Goal: Information Seeking & Learning: Learn about a topic

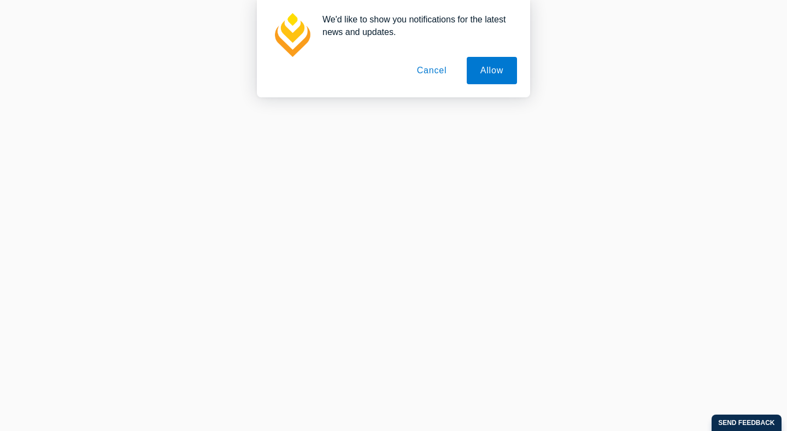
scroll to position [178, 0]
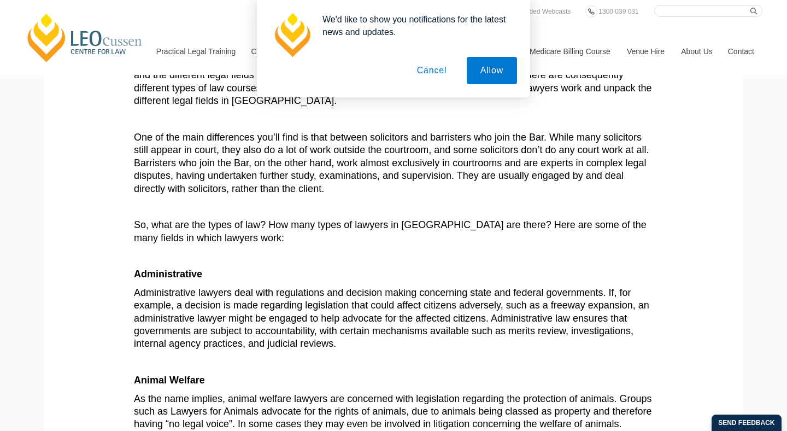
click at [434, 71] on button "Cancel" at bounding box center [432, 70] width 57 height 27
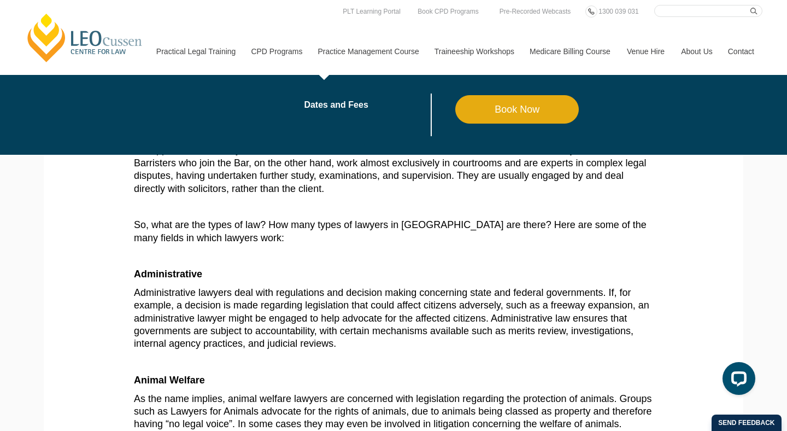
scroll to position [0, 0]
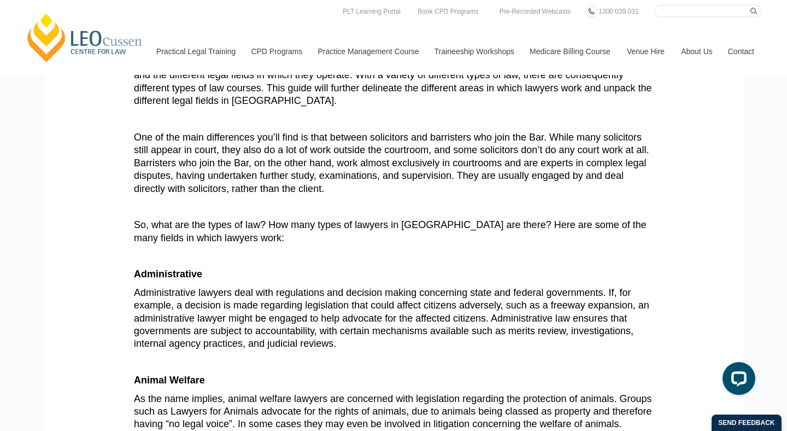
click at [227, 207] on p at bounding box center [393, 207] width 519 height 13
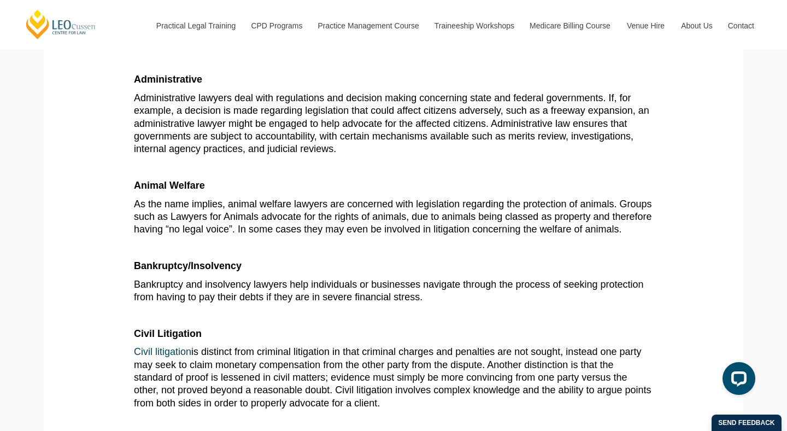
scroll to position [376, 0]
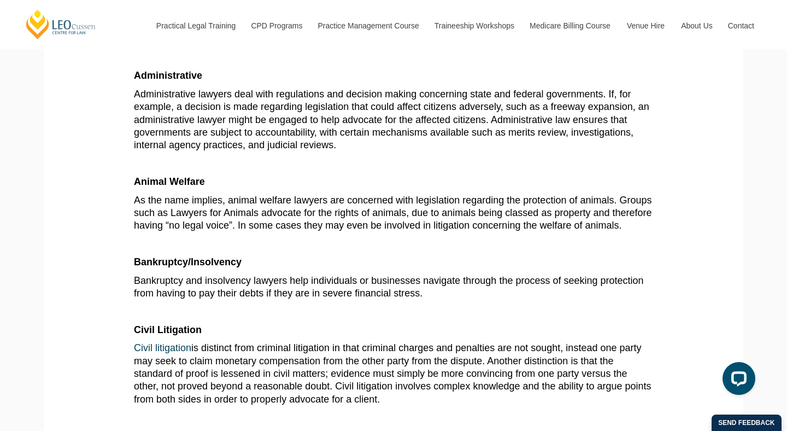
click at [157, 73] on b "Administrative" at bounding box center [168, 75] width 68 height 11
copy b "Administrative"
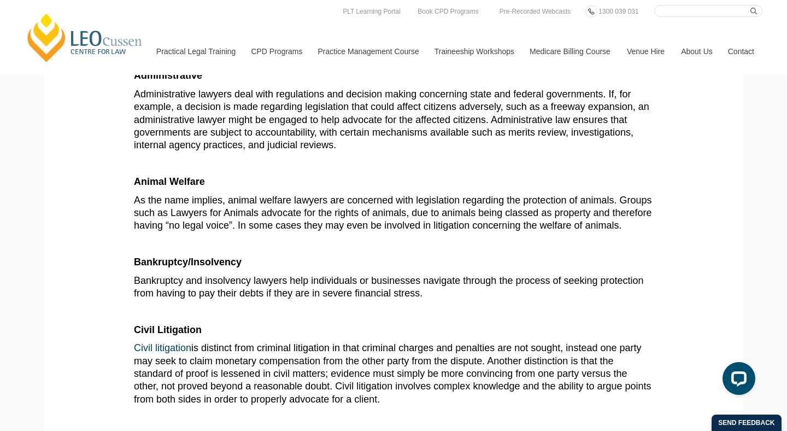
click at [221, 213] on span "As the name implies, animal welfare lawyers are concerned with legislation rega…" at bounding box center [393, 213] width 518 height 37
click at [211, 207] on span "As the name implies, animal welfare lawyers are concerned with legislation rega…" at bounding box center [393, 213] width 518 height 37
click at [211, 223] on span "As the name implies, animal welfare lawyers are concerned with legislation rega…" at bounding box center [393, 213] width 518 height 37
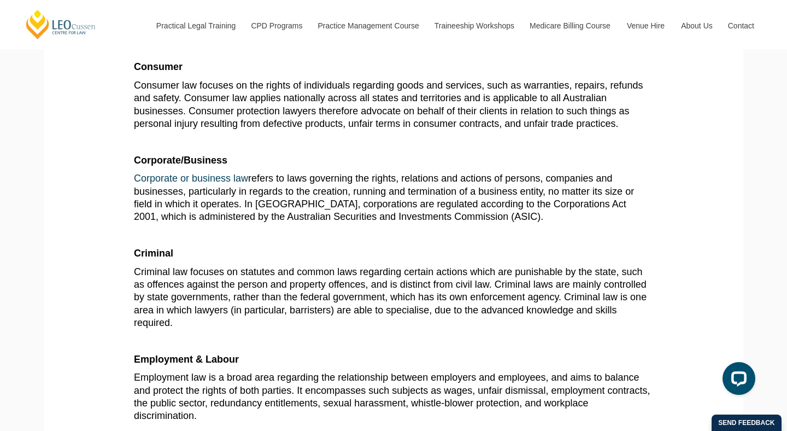
scroll to position [755, 0]
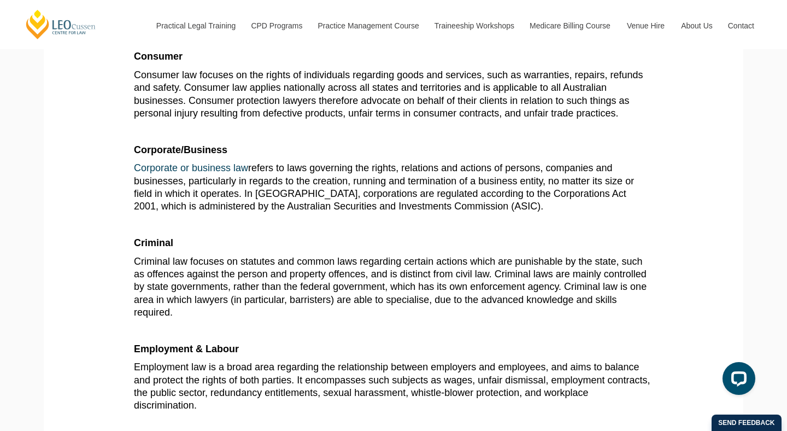
click at [198, 103] on span "Consumer law focuses on the rights of individuals regarding goods and services,…" at bounding box center [388, 93] width 509 height 49
drag, startPoint x: 198, startPoint y: 103, endPoint x: 239, endPoint y: 102, distance: 41.0
click at [239, 102] on span "Consumer law focuses on the rights of individuals regarding goods and services,…" at bounding box center [388, 93] width 509 height 49
copy span "Consumer law"
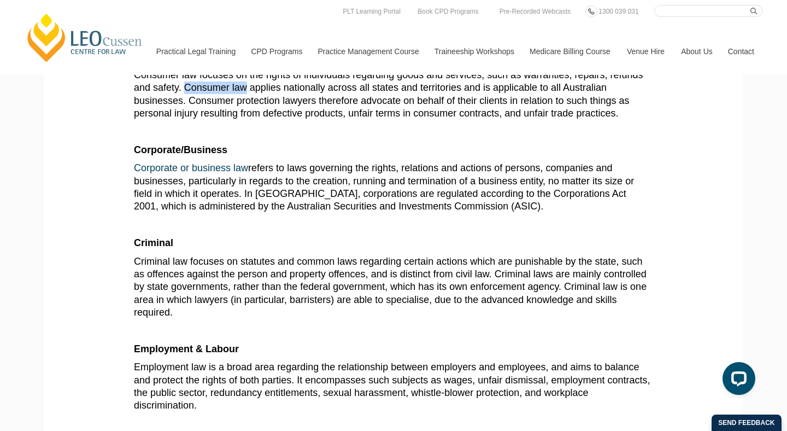
click at [296, 195] on span "Corporate or business law refers to laws governing the rights, relations and ac…" at bounding box center [384, 186] width 500 height 49
click at [287, 198] on span "Corporate or business law refers to laws governing the rights, relations and ac…" at bounding box center [384, 186] width 500 height 49
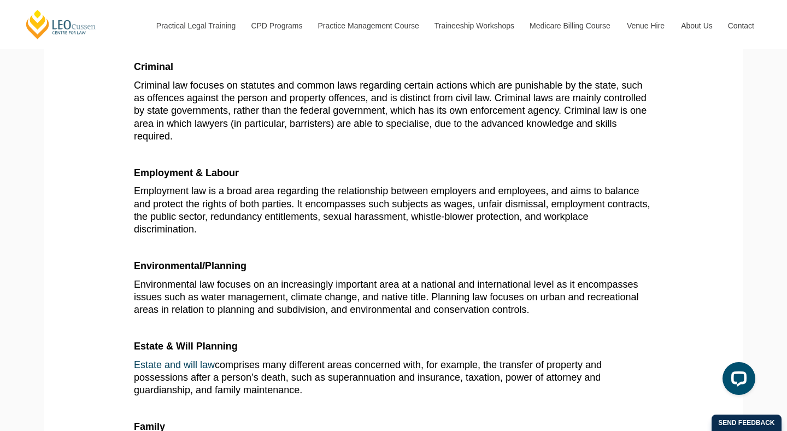
scroll to position [932, 0]
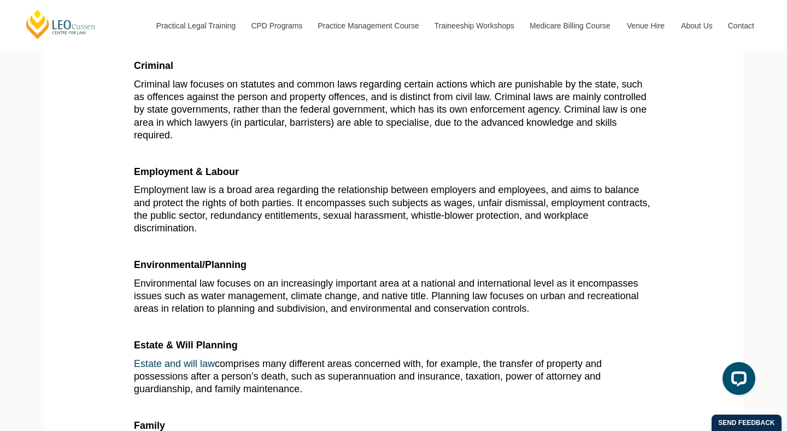
click at [259, 156] on article "If you’re studying or considering studying law, you’re probably quite familiar …" at bounding box center [393, 316] width 519 height 2028
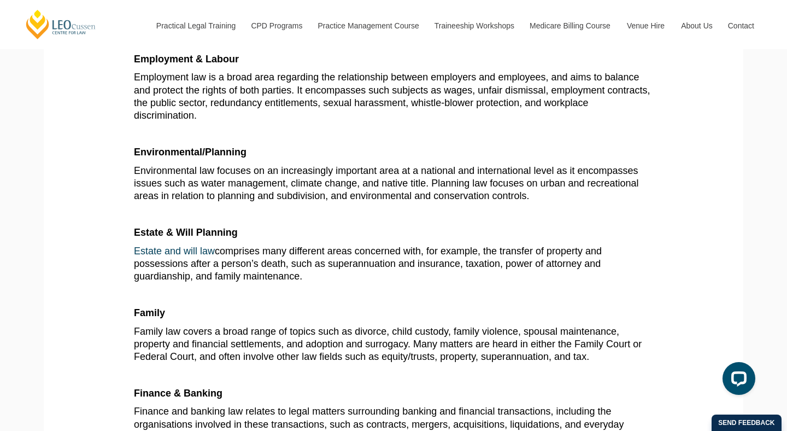
scroll to position [1047, 0]
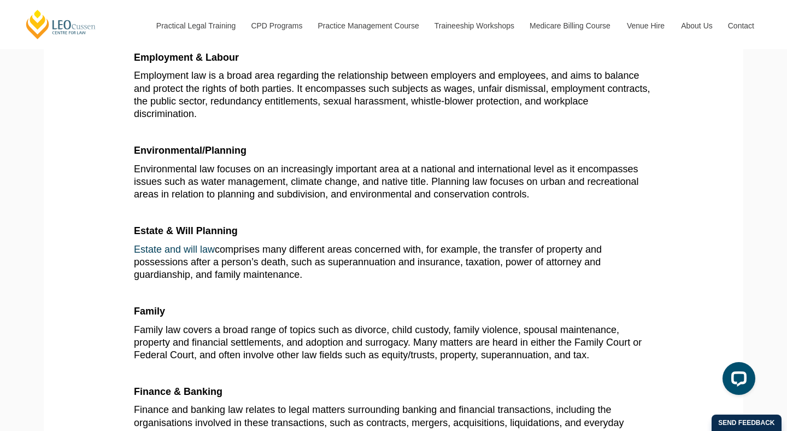
click at [174, 63] on b "Employment & Labour" at bounding box center [186, 57] width 105 height 11
click at [166, 91] on span "Employment law is a broad area regarding the relationship between employers and…" at bounding box center [392, 94] width 516 height 49
drag, startPoint x: 166, startPoint y: 91, endPoint x: 197, endPoint y: 90, distance: 31.2
click at [197, 90] on span "Employment law is a broad area regarding the relationship between employers and…" at bounding box center [392, 94] width 516 height 49
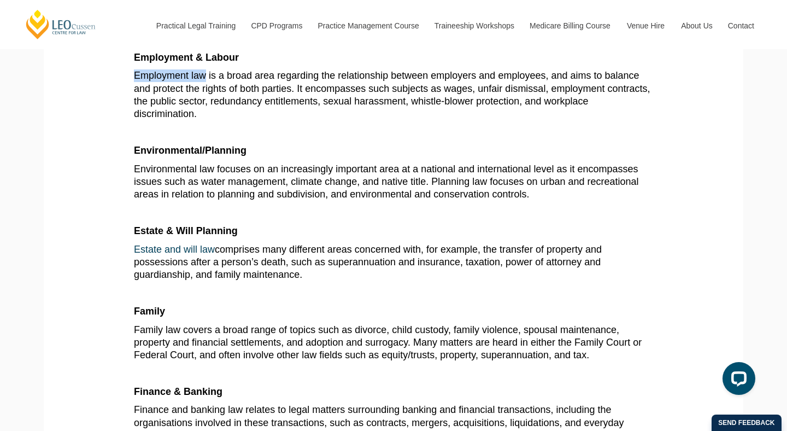
copy span "Employment law"
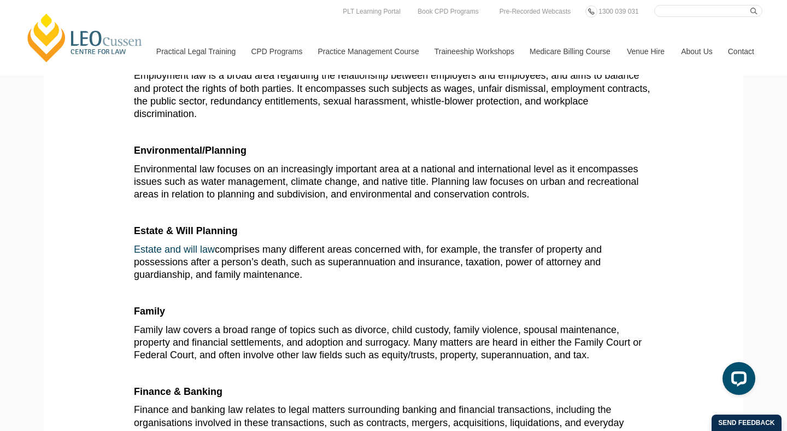
click at [224, 217] on article "If you’re studying or considering studying law, you’re probably quite familiar …" at bounding box center [393, 201] width 519 height 2028
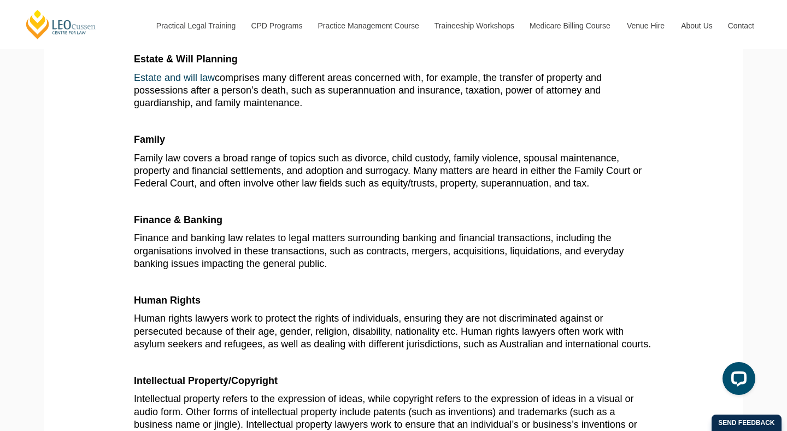
scroll to position [1219, 0]
click at [154, 64] on b "Estate & Will Planning" at bounding box center [186, 58] width 104 height 11
drag, startPoint x: 154, startPoint y: 75, endPoint x: 201, endPoint y: 73, distance: 47.1
click at [201, 64] on b "Estate & Will Planning" at bounding box center [186, 58] width 104 height 11
copy b "Estate & Will Planning"
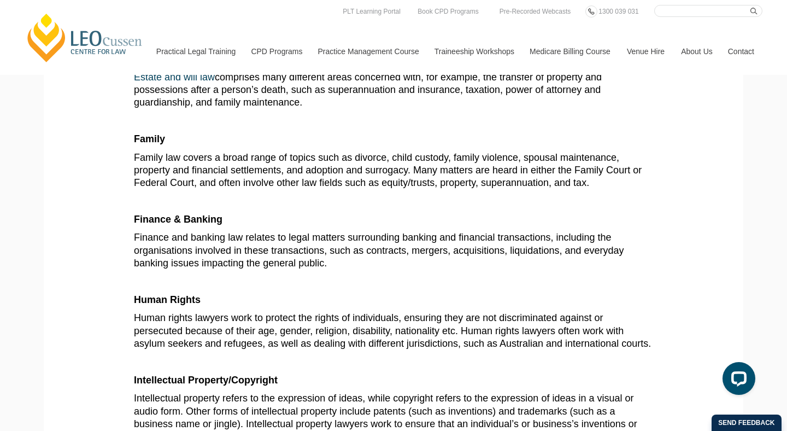
click at [235, 189] on span "Family law covers a broad range of topics such as divorce, child custody, famil…" at bounding box center [388, 170] width 508 height 37
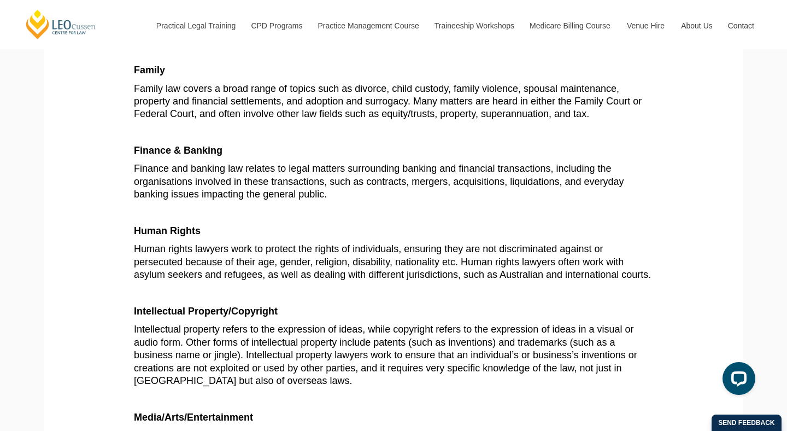
scroll to position [1298, 0]
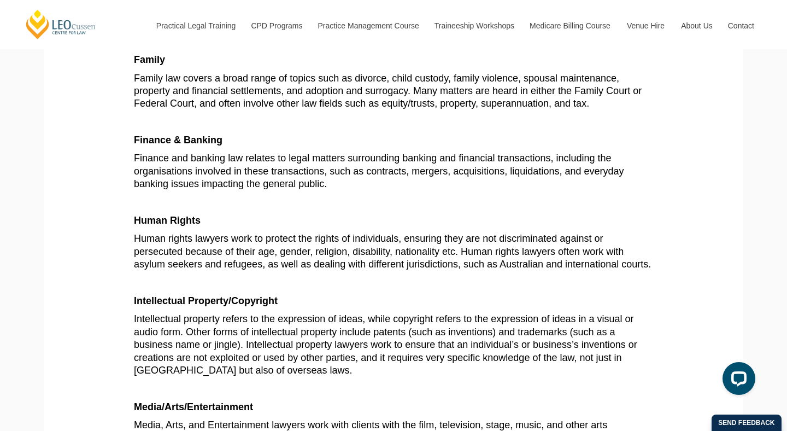
click at [144, 65] on b "Family" at bounding box center [149, 59] width 31 height 11
click at [145, 65] on b "Family" at bounding box center [149, 59] width 31 height 11
copy b "Family"
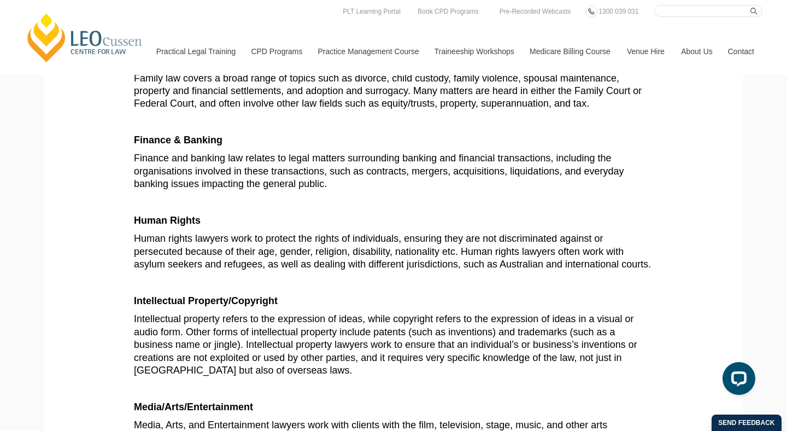
click at [201, 179] on span "Finance and banking law relates to legal matters surrounding banking and financ…" at bounding box center [379, 171] width 490 height 37
click at [268, 179] on span "Finance and banking law relates to legal matters surrounding banking and financ…" at bounding box center [379, 171] width 490 height 37
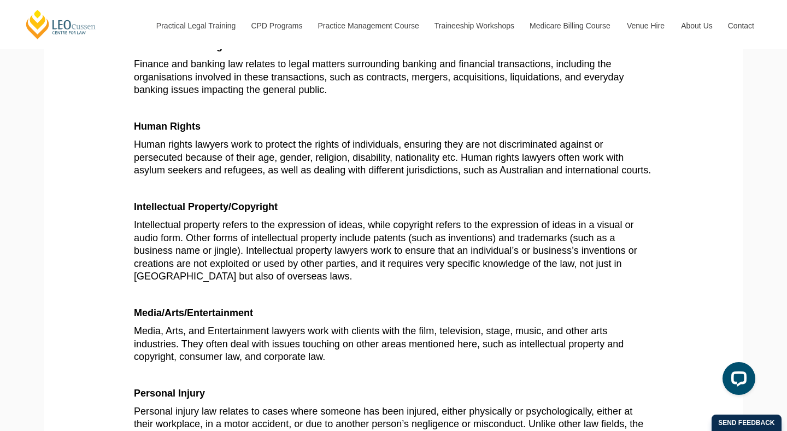
scroll to position [1394, 0]
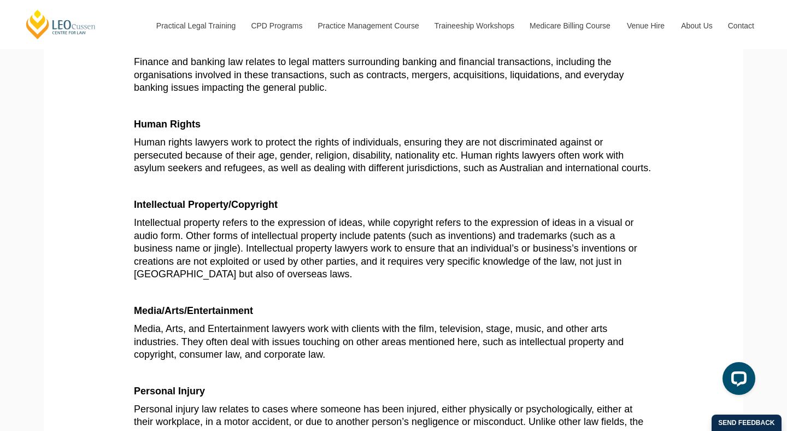
click at [160, 49] on b "Finance & Banking" at bounding box center [178, 43] width 89 height 11
drag, startPoint x: 160, startPoint y: 60, endPoint x: 193, endPoint y: 59, distance: 32.8
click at [193, 49] on b "Finance & Banking" at bounding box center [178, 43] width 89 height 11
copy b "Finance & Banking"
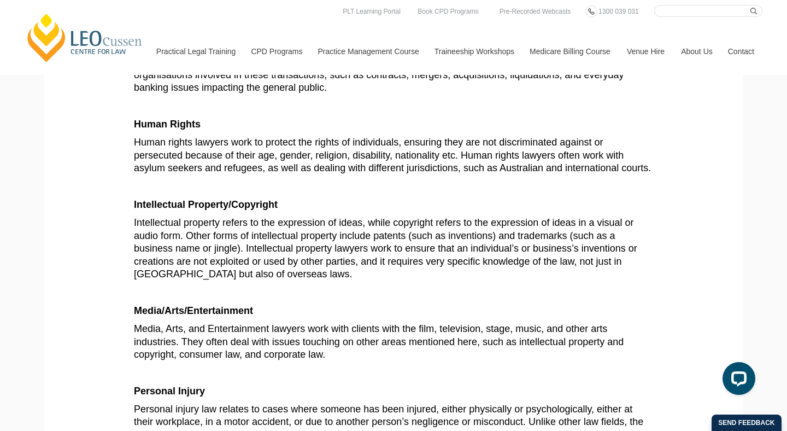
click at [252, 173] on span "Human rights lawyers work to protect the rights of individuals, ensuring they a…" at bounding box center [392, 155] width 517 height 37
click at [276, 173] on span "Human rights lawyers work to protect the rights of individuals, ensuring they a…" at bounding box center [392, 155] width 517 height 37
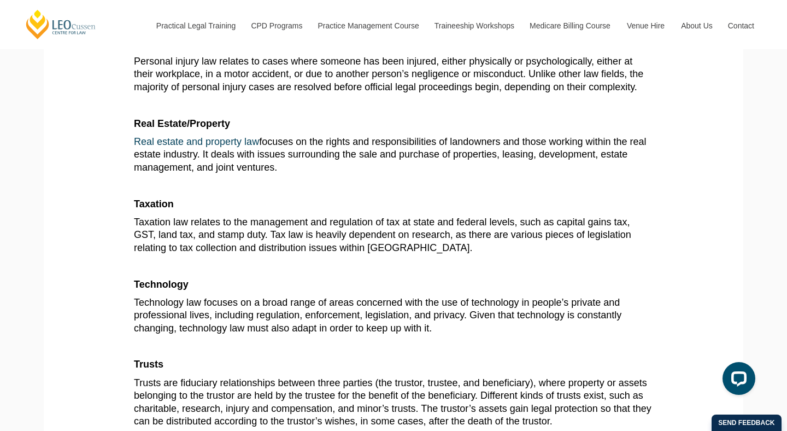
scroll to position [1743, 0]
click at [159, 48] on b "Personal Injury" at bounding box center [169, 42] width 71 height 11
drag, startPoint x: 159, startPoint y: 71, endPoint x: 189, endPoint y: 71, distance: 30.1
click at [189, 48] on b "Personal Injury" at bounding box center [169, 42] width 71 height 11
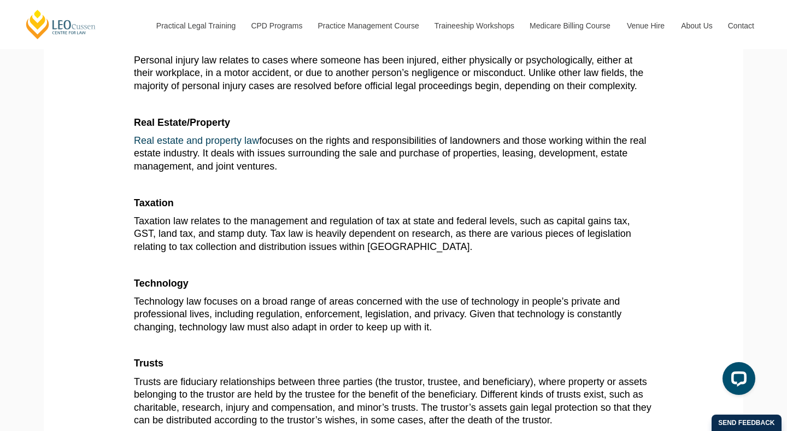
copy b "Personal Injury"
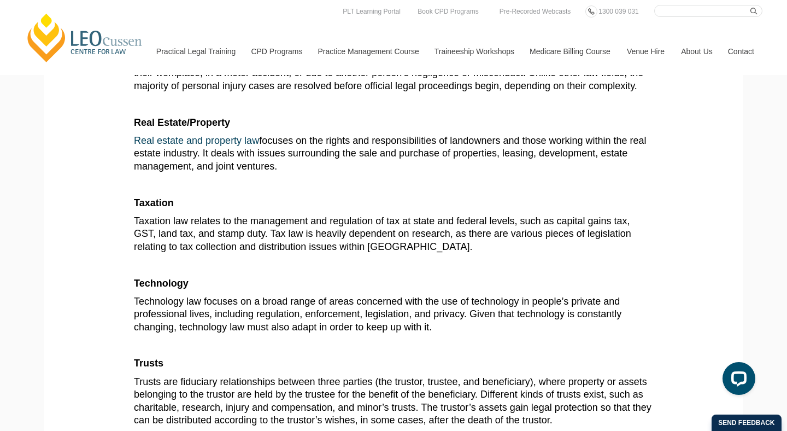
click at [215, 172] on span "Real estate and property law focuses on the rights and responsibilities of land…" at bounding box center [390, 153] width 513 height 37
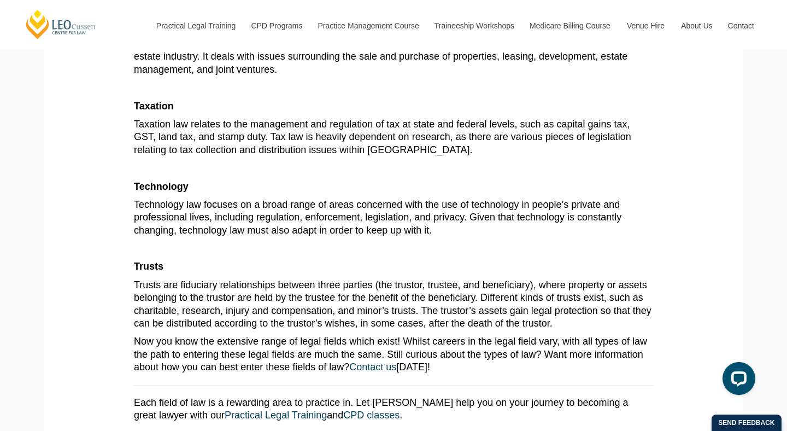
scroll to position [1818, 0]
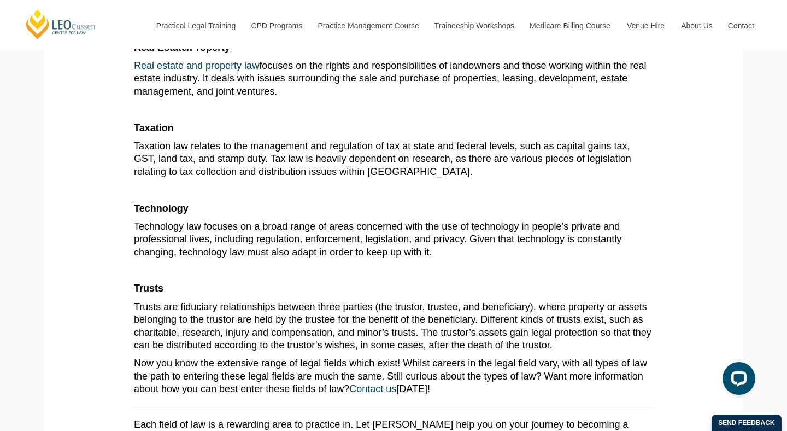
click at [155, 53] on b "Real Estate/Property" at bounding box center [182, 47] width 96 height 11
click at [149, 53] on b "Real Estate/Property" at bounding box center [182, 47] width 96 height 11
drag, startPoint x: 149, startPoint y: 73, endPoint x: 200, endPoint y: 72, distance: 50.3
click at [200, 53] on b "Real Estate/Property" at bounding box center [182, 47] width 96 height 11
copy b "Real Estate/Property"
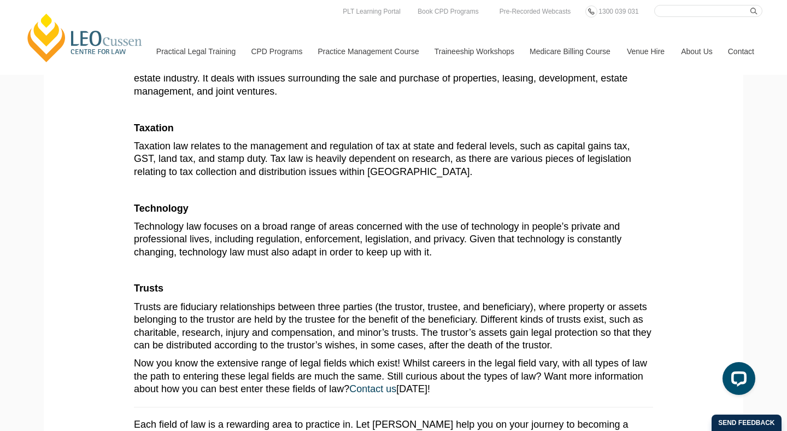
click at [220, 176] on span "Taxation law relates to the management and regulation of tax at state and feder…" at bounding box center [383, 159] width 498 height 37
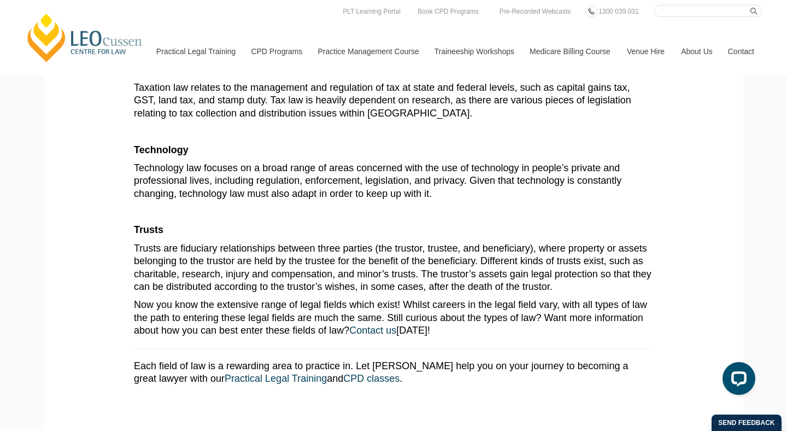
scroll to position [1876, 0]
click at [154, 75] on b "Taxation" at bounding box center [154, 70] width 40 height 11
copy b "Taxation"
click at [179, 200] on span "Technology law focuses on a broad range of areas concerned with the use of tech…" at bounding box center [378, 181] width 488 height 37
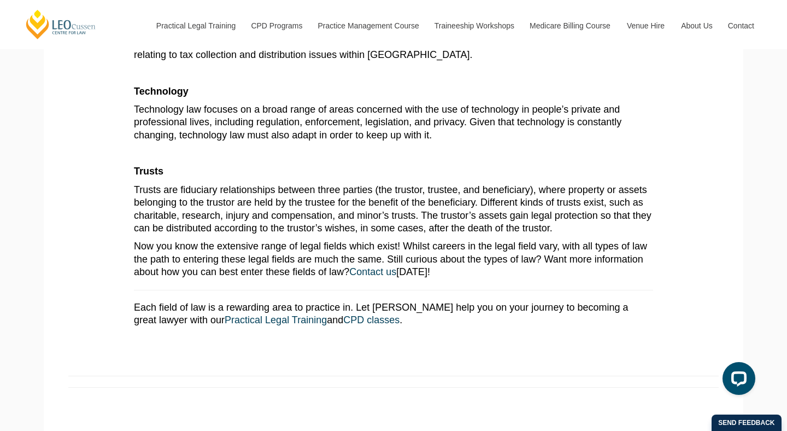
scroll to position [1938, 0]
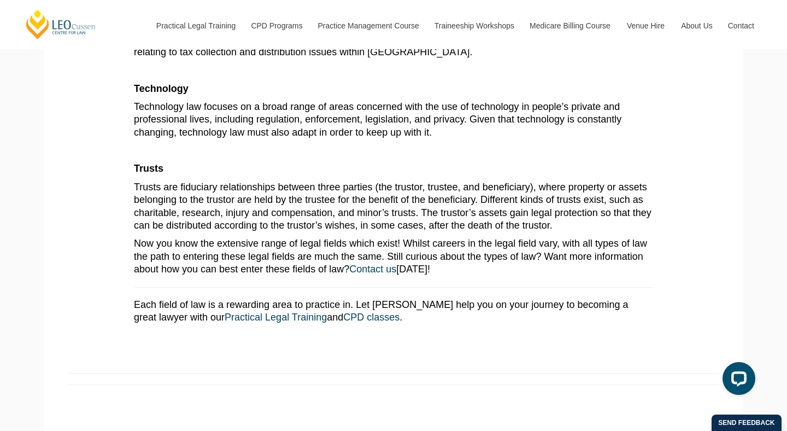
click at [179, 212] on span "Trusts are fiduciary relationships between three parties (the trustor, trustee,…" at bounding box center [393, 206] width 518 height 49
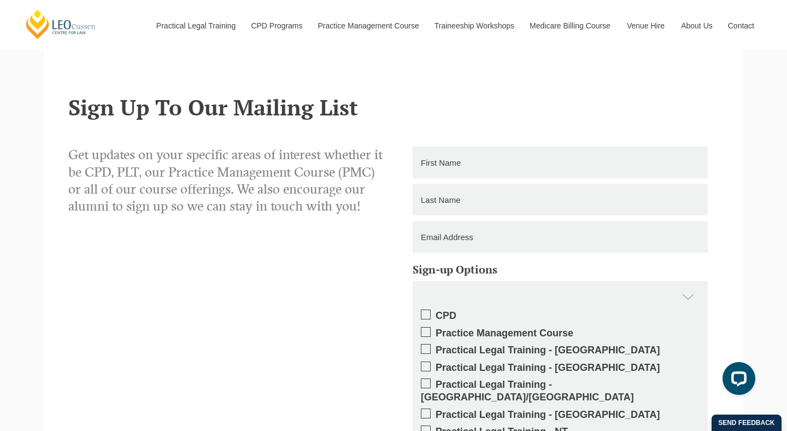
scroll to position [2305, 0]
